Goal: Find specific page/section: Find specific page/section

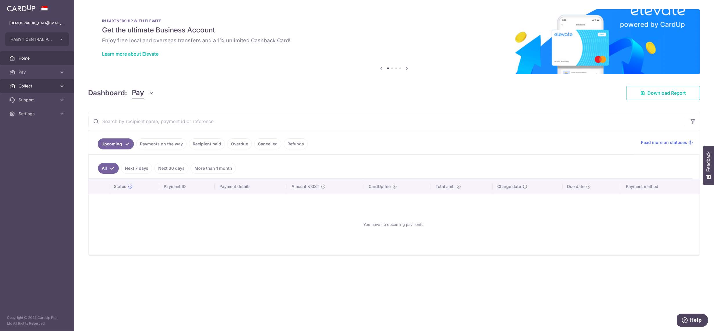
click at [43, 82] on link "Collect" at bounding box center [37, 86] width 74 height 14
click at [38, 101] on span "Dashboard" at bounding box center [38, 100] width 38 height 6
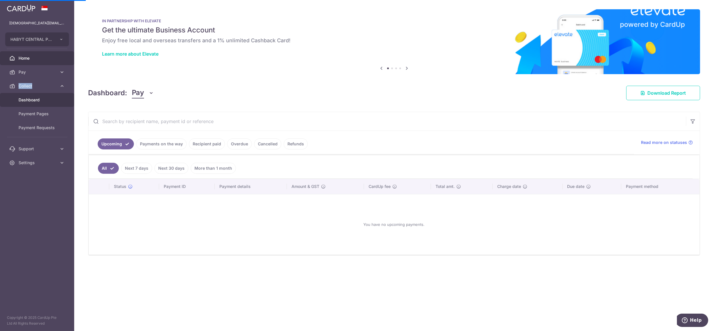
click at [38, 101] on span "Dashboard" at bounding box center [38, 100] width 38 height 6
click at [30, 98] on span "Dashboard" at bounding box center [38, 100] width 38 height 6
click at [31, 100] on span "Dashboard" at bounding box center [38, 100] width 38 height 6
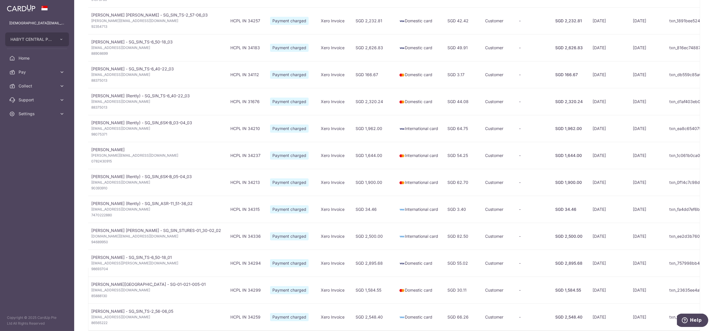
scroll to position [0, 143]
type input "[DATE]"
